Goal: Information Seeking & Learning: Find specific fact

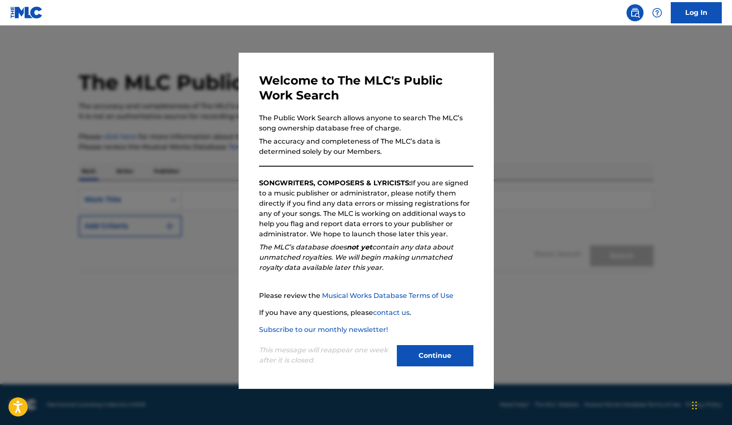
click at [420, 358] on button "Continue" at bounding box center [435, 355] width 77 height 21
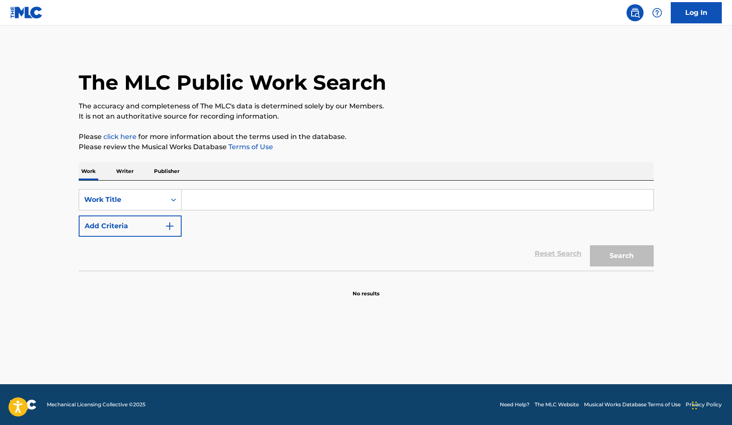
click at [212, 199] on input "Search Form" at bounding box center [417, 200] width 471 height 20
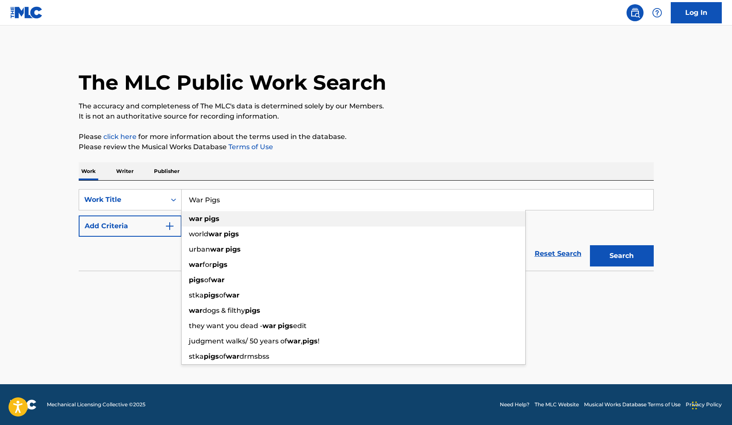
type input "War Pigs"
click at [207, 217] on strong "pigs" at bounding box center [211, 219] width 15 height 8
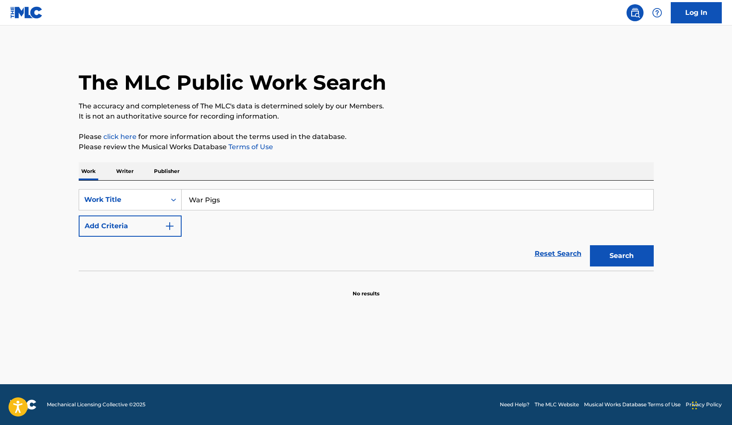
click at [169, 226] on img "Search Form" at bounding box center [170, 226] width 10 height 10
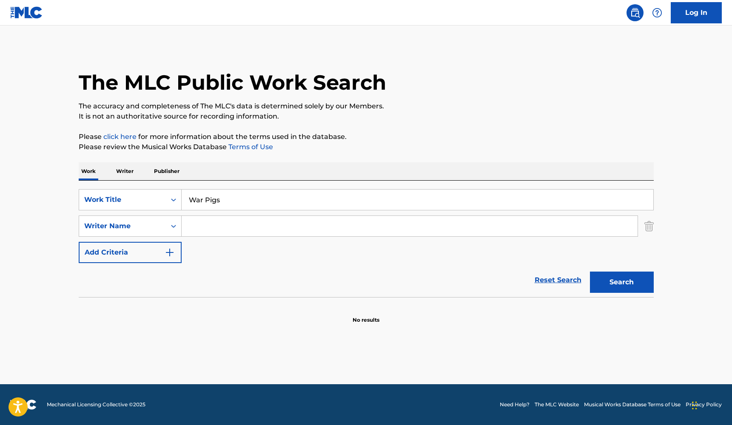
click at [219, 230] on input "Search Form" at bounding box center [410, 226] width 456 height 20
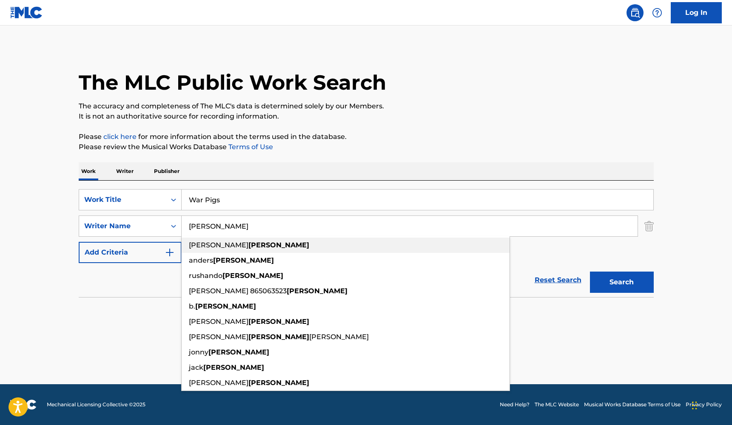
type input "[PERSON_NAME]"
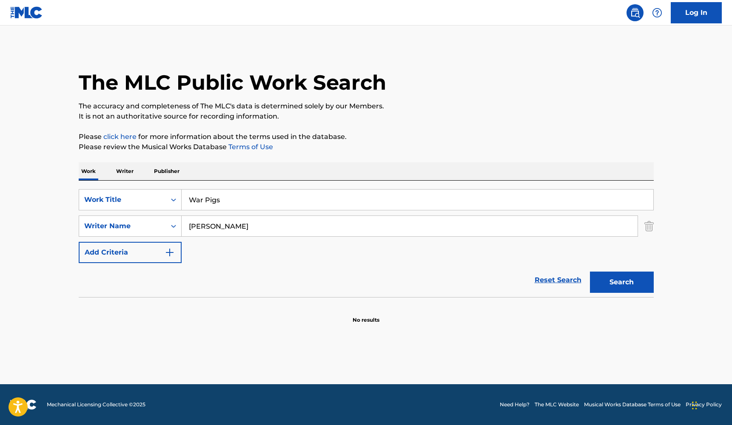
drag, startPoint x: 207, startPoint y: 241, endPoint x: 157, endPoint y: 332, distance: 103.9
click at [157, 332] on main "The MLC Public Work Search The accuracy and completeness of The MLC's data is d…" at bounding box center [366, 205] width 732 height 359
click at [619, 286] on button "Search" at bounding box center [622, 282] width 64 height 21
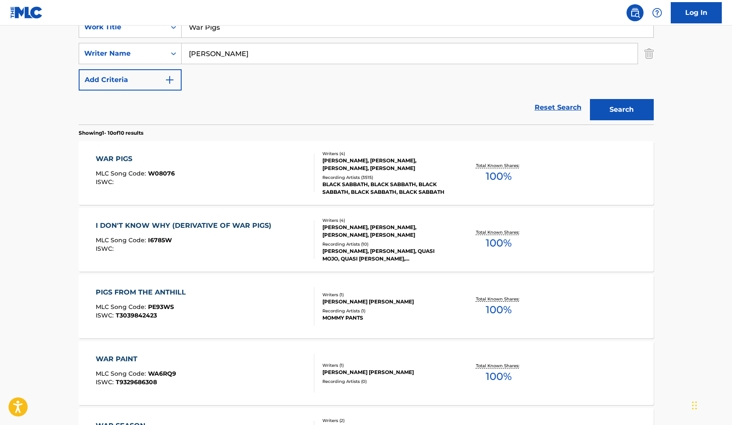
scroll to position [166, 0]
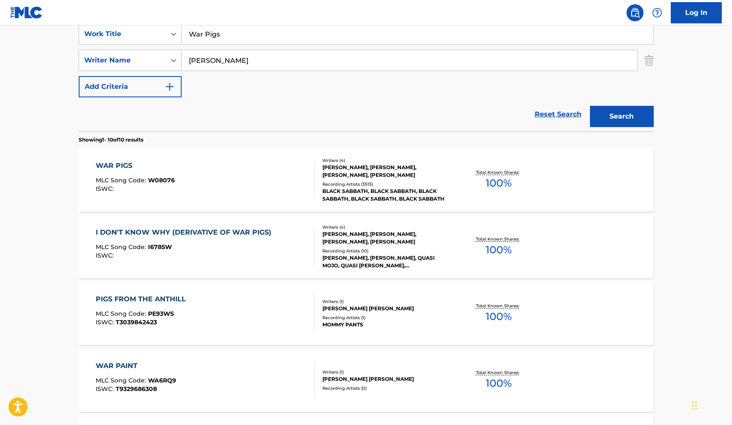
click at [407, 170] on div "[PERSON_NAME], [PERSON_NAME], [PERSON_NAME], [PERSON_NAME]" at bounding box center [386, 171] width 128 height 15
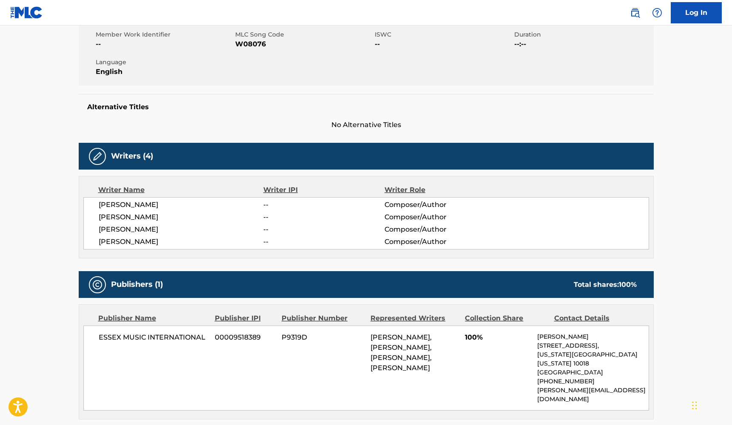
scroll to position [159, 0]
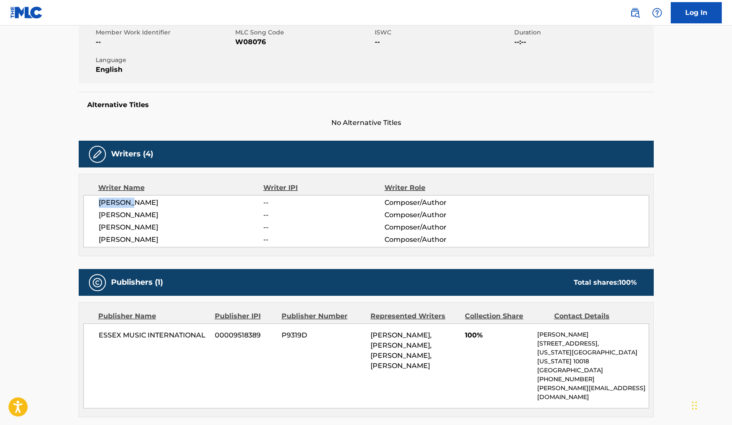
drag, startPoint x: 130, startPoint y: 202, endPoint x: 99, endPoint y: 202, distance: 30.6
click at [99, 202] on span "[PERSON_NAME]" at bounding box center [181, 203] width 165 height 10
copy span "[PERSON_NAME]"
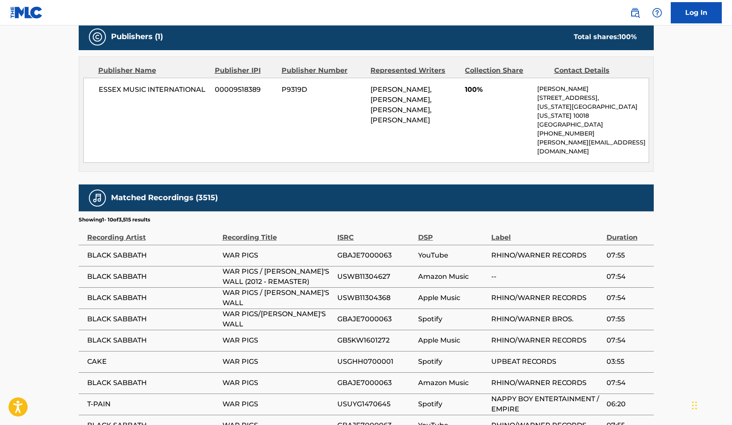
scroll to position [405, 0]
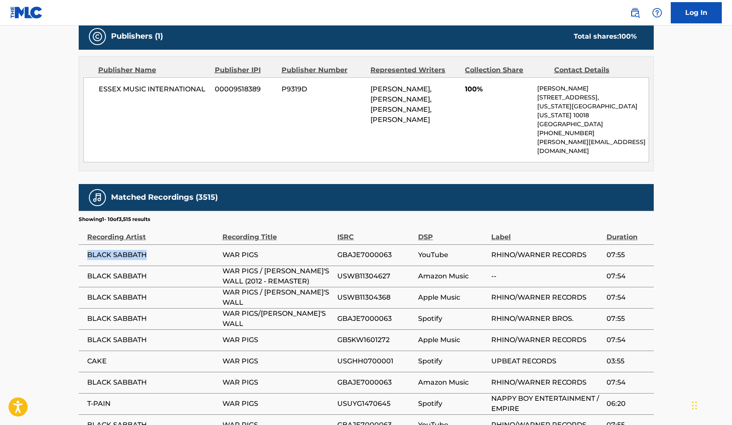
drag, startPoint x: 146, startPoint y: 237, endPoint x: 87, endPoint y: 236, distance: 59.5
click at [87, 250] on span "BLACK SABBATH" at bounding box center [152, 255] width 131 height 10
copy span "BLACK SABBATH"
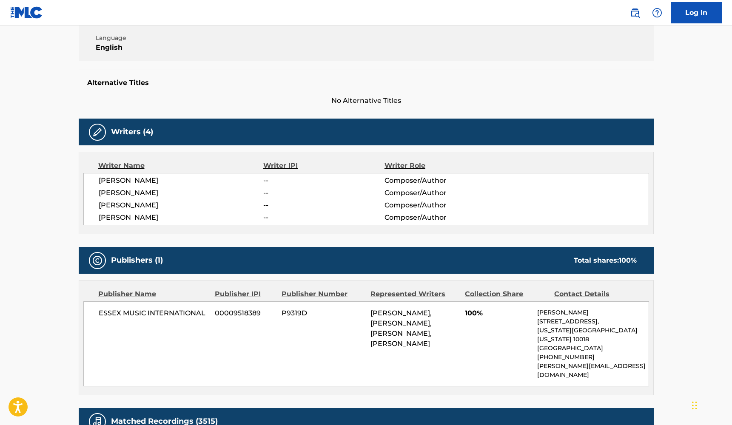
scroll to position [180, 0]
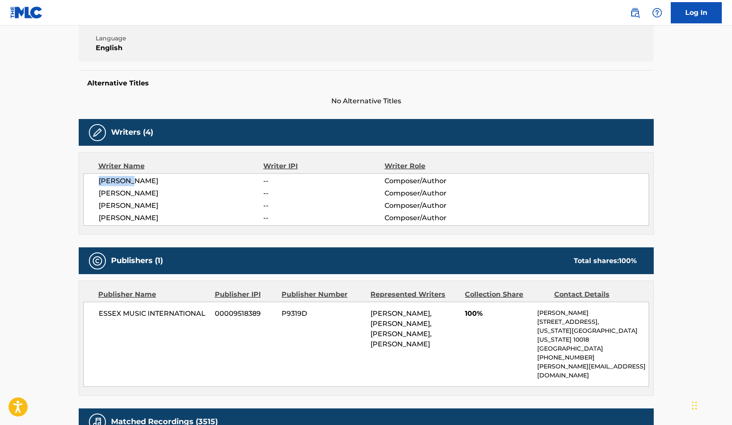
drag, startPoint x: 130, startPoint y: 179, endPoint x: 97, endPoint y: 180, distance: 32.7
click at [97, 180] on div "[PERSON_NAME] -- Composer/Author [PERSON_NAME] -- Composer/Author [PERSON_NAME]…" at bounding box center [365, 199] width 565 height 52
copy span "[PERSON_NAME]"
drag, startPoint x: 148, startPoint y: 192, endPoint x: 97, endPoint y: 190, distance: 51.1
click at [97, 190] on div "[PERSON_NAME] -- Composer/Author [PERSON_NAME] -- Composer/Author [PERSON_NAME]…" at bounding box center [365, 199] width 565 height 52
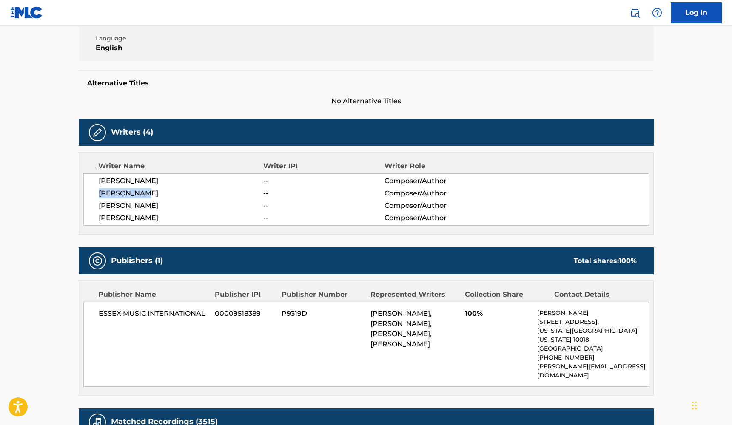
copy span "[PERSON_NAME]"
drag, startPoint x: 133, startPoint y: 204, endPoint x: 98, endPoint y: 204, distance: 35.7
click at [98, 204] on div "[PERSON_NAME] -- Composer/Author [PERSON_NAME] -- Composer/Author [PERSON_NAME]…" at bounding box center [365, 199] width 565 height 52
copy span "[PERSON_NAME]"
drag, startPoint x: 132, startPoint y: 217, endPoint x: 99, endPoint y: 216, distance: 32.8
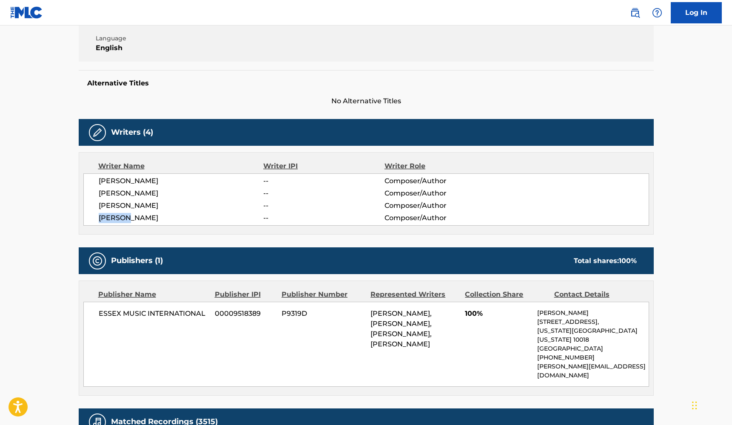
click at [99, 216] on span "[PERSON_NAME]" at bounding box center [181, 218] width 165 height 10
copy span "[PERSON_NAME]"
drag, startPoint x: 204, startPoint y: 313, endPoint x: 98, endPoint y: 315, distance: 105.5
click at [99, 315] on span "ESSEX MUSIC INTERNATIONAL" at bounding box center [154, 314] width 110 height 10
copy span "ESSEX MUSIC INTERNATIONAL"
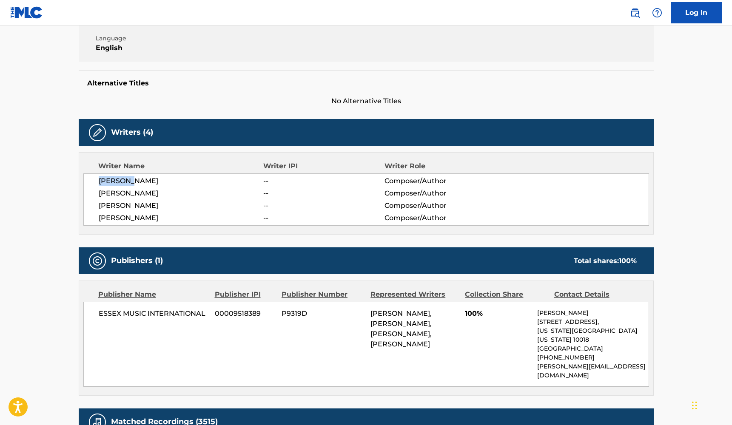
drag, startPoint x: 135, startPoint y: 181, endPoint x: 94, endPoint y: 181, distance: 41.2
click at [94, 181] on div "[PERSON_NAME] -- Composer/Author [PERSON_NAME] -- Composer/Author [PERSON_NAME]…" at bounding box center [365, 199] width 565 height 52
copy span "[PERSON_NAME]"
drag, startPoint x: 204, startPoint y: 313, endPoint x: 88, endPoint y: 311, distance: 116.5
click at [88, 311] on div "ESSEX MUSIC INTERNATIONAL 00009518389 P9319D [PERSON_NAME], [PERSON_NAME], [PER…" at bounding box center [365, 344] width 565 height 85
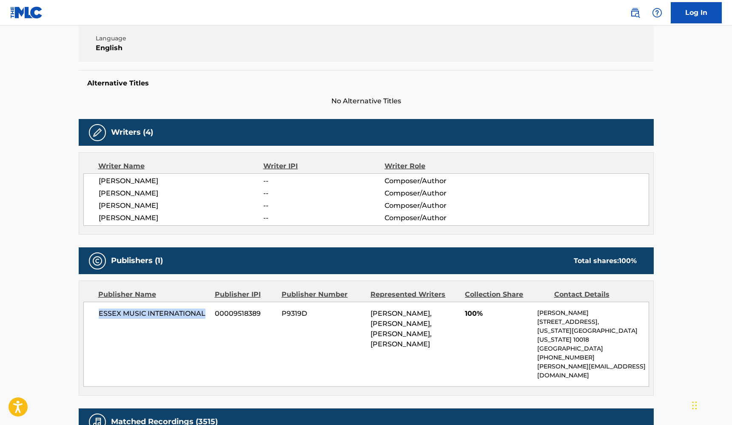
copy span "ESSEX MUSIC INTERNATIONAL"
drag, startPoint x: 147, startPoint y: 191, endPoint x: 90, endPoint y: 191, distance: 57.4
click at [90, 191] on div "[PERSON_NAME] -- Composer/Author [PERSON_NAME] -- Composer/Author [PERSON_NAME]…" at bounding box center [365, 199] width 565 height 52
copy span "[PERSON_NAME]"
drag, startPoint x: 133, startPoint y: 207, endPoint x: 97, endPoint y: 206, distance: 36.6
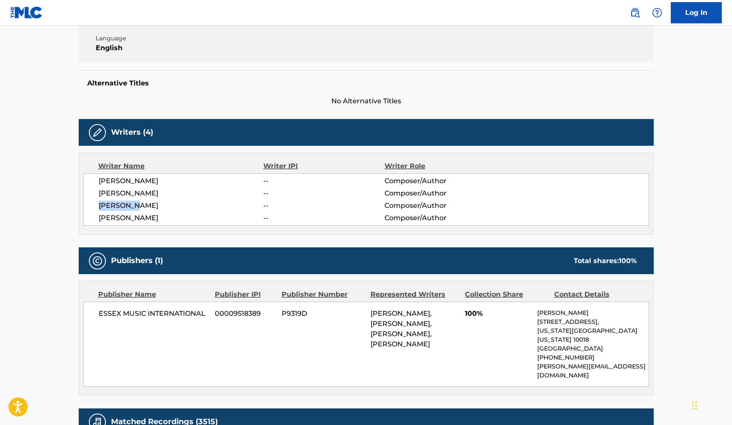
click at [97, 206] on div "[PERSON_NAME] -- Composer/Author [PERSON_NAME] -- Composer/Author [PERSON_NAME]…" at bounding box center [365, 199] width 565 height 52
drag, startPoint x: 205, startPoint y: 313, endPoint x: 94, endPoint y: 314, distance: 111.0
click at [94, 314] on div "ESSEX MUSIC INTERNATIONAL 00009518389 P9319D [PERSON_NAME], [PERSON_NAME], [PER…" at bounding box center [365, 344] width 565 height 85
drag, startPoint x: 132, startPoint y: 218, endPoint x: 97, endPoint y: 219, distance: 34.9
click at [97, 219] on div "[PERSON_NAME] -- Composer/Author [PERSON_NAME] -- Composer/Author [PERSON_NAME]…" at bounding box center [365, 199] width 565 height 52
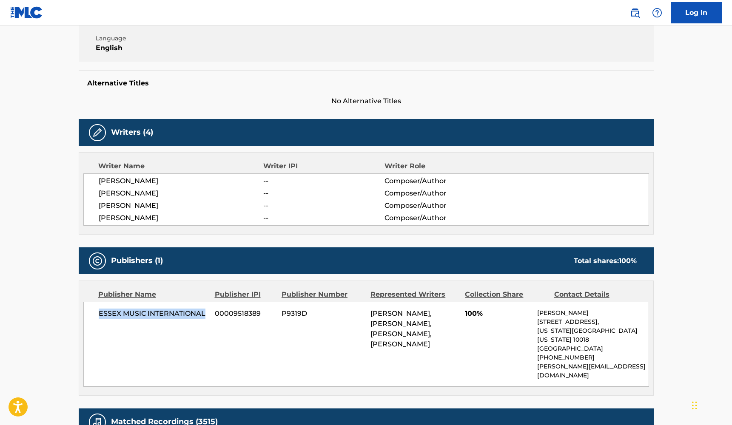
drag, startPoint x: 204, startPoint y: 313, endPoint x: 99, endPoint y: 302, distance: 105.2
click at [99, 302] on div "ESSEX MUSIC INTERNATIONAL 00009518389 P9319D [PERSON_NAME], [PERSON_NAME], [PER…" at bounding box center [365, 344] width 565 height 85
drag, startPoint x: 148, startPoint y: 192, endPoint x: 99, endPoint y: 192, distance: 48.9
click at [99, 192] on span "[PERSON_NAME]" at bounding box center [181, 193] width 165 height 10
drag, startPoint x: 135, startPoint y: 208, endPoint x: 97, endPoint y: 207, distance: 38.3
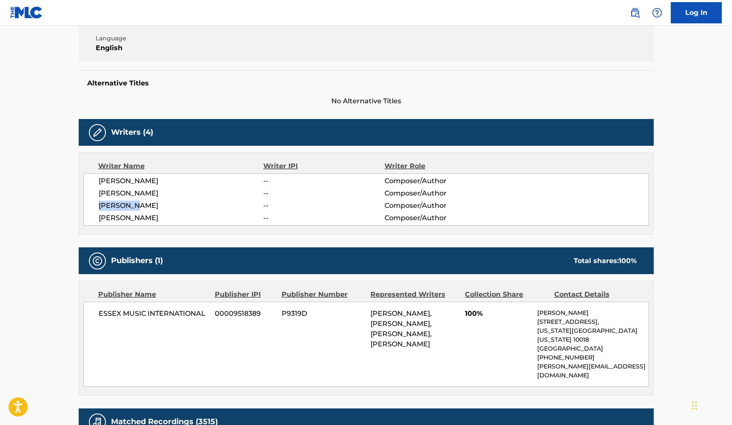
click at [97, 207] on div "[PERSON_NAME] -- Composer/Author [PERSON_NAME] -- Composer/Author [PERSON_NAME]…" at bounding box center [365, 199] width 565 height 52
drag, startPoint x: 205, startPoint y: 314, endPoint x: 91, endPoint y: 316, distance: 113.5
click at [91, 316] on div "ESSEX MUSIC INTERNATIONAL 00009518389 P9319D [PERSON_NAME], [PERSON_NAME], [PER…" at bounding box center [365, 344] width 565 height 85
drag, startPoint x: 135, startPoint y: 218, endPoint x: 96, endPoint y: 218, distance: 38.7
click at [96, 218] on div "[PERSON_NAME] -- Composer/Author [PERSON_NAME] -- Composer/Author [PERSON_NAME]…" at bounding box center [365, 199] width 565 height 52
